Goal: Task Accomplishment & Management: Complete application form

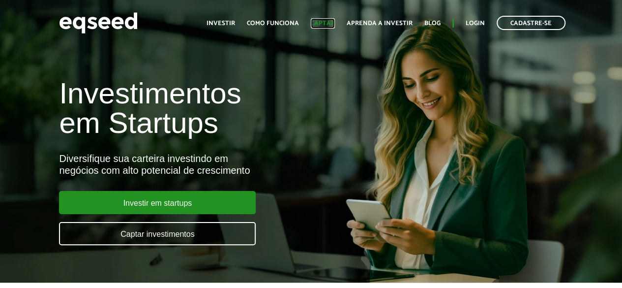
click at [328, 21] on link "Captar" at bounding box center [323, 23] width 24 height 6
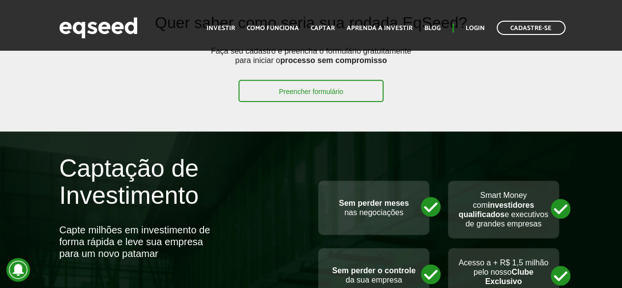
scroll to position [295, 0]
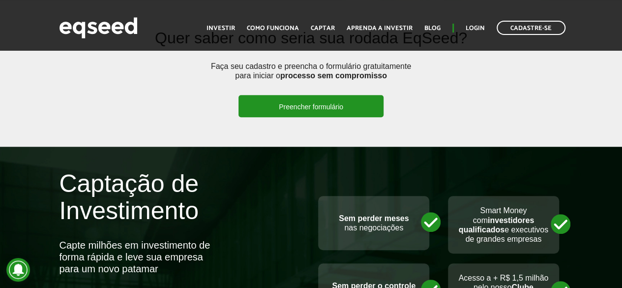
click at [293, 113] on link "Preencher formulário" at bounding box center [310, 106] width 145 height 22
